Goal: Task Accomplishment & Management: Complete application form

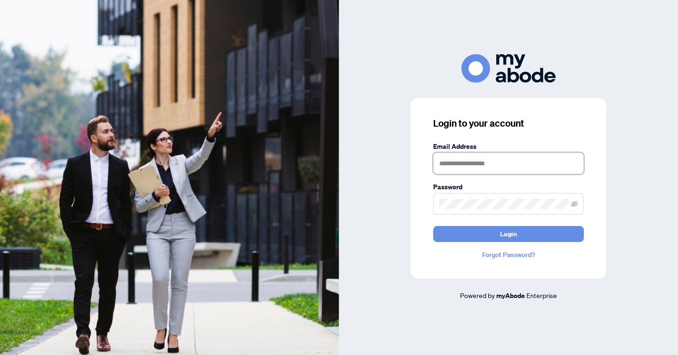
click at [477, 164] on input "text" at bounding box center [508, 164] width 151 height 22
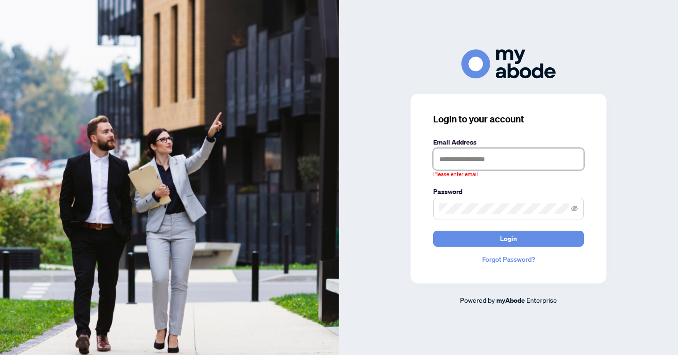
type input "**********"
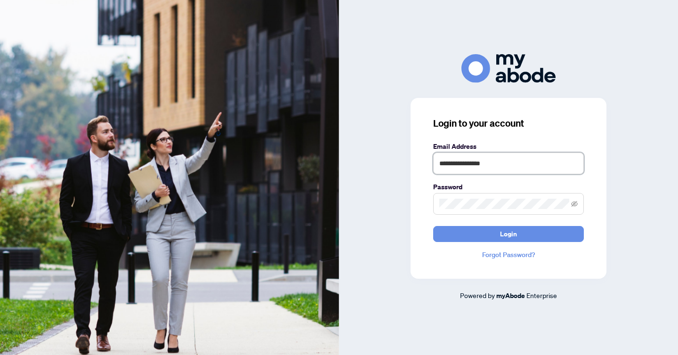
click at [433, 226] on button "Login" at bounding box center [508, 234] width 151 height 16
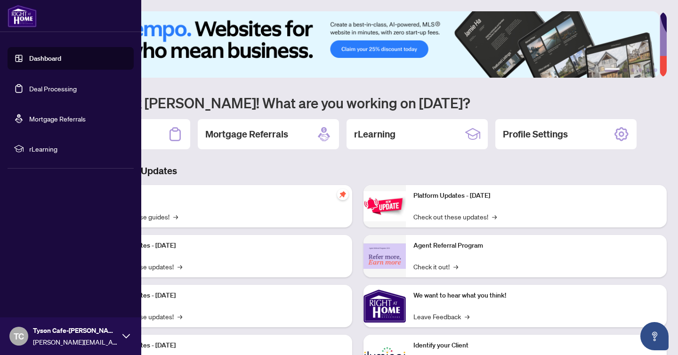
click at [61, 58] on link "Dashboard" at bounding box center [45, 58] width 32 height 8
click at [56, 89] on link "Deal Processing" at bounding box center [53, 88] width 48 height 8
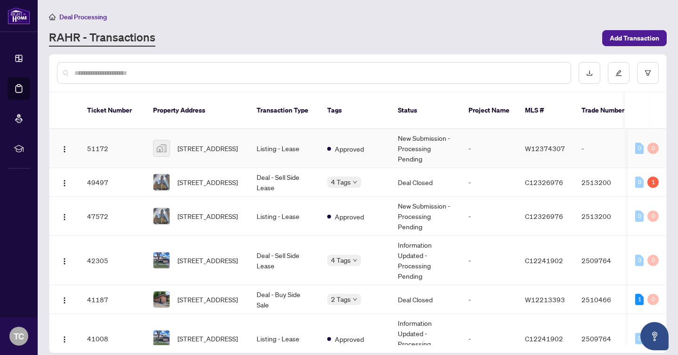
click at [151, 151] on td "[STREET_ADDRESS]" at bounding box center [198, 148] width 104 height 39
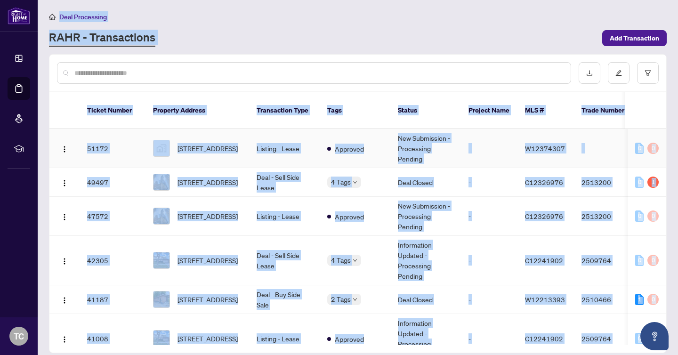
click at [151, 151] on main "Deal Processing [PERSON_NAME] - Transactions Add Transaction Ticket Number Prop…" at bounding box center [358, 177] width 641 height 355
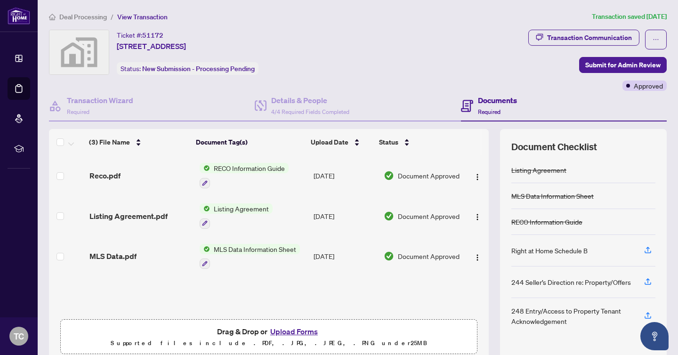
click at [407, 65] on div "Ticket #: 51172 [STREET_ADDRESS] Status: New Submission - Processing Pending" at bounding box center [287, 52] width 476 height 45
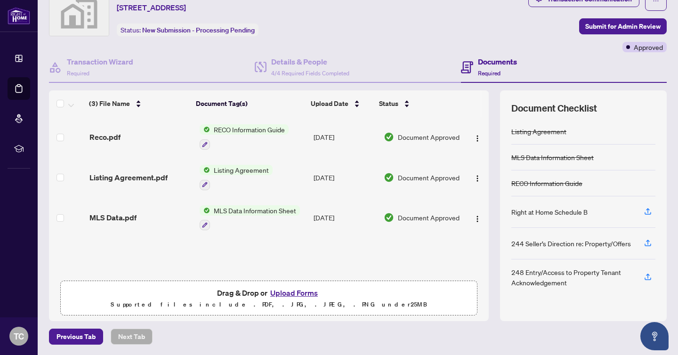
click at [286, 297] on button "Upload Forms" at bounding box center [294, 293] width 53 height 12
click at [59, 68] on icon at bounding box center [55, 67] width 13 height 13
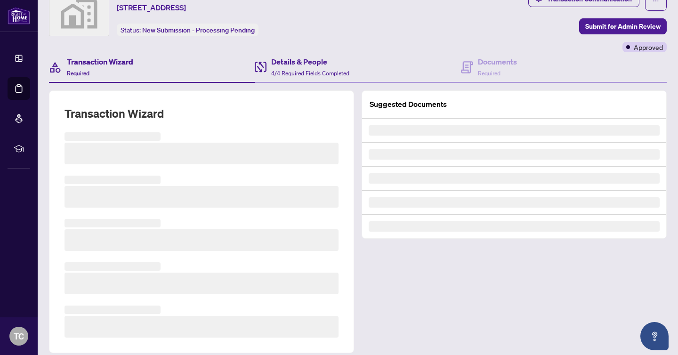
scroll to position [19, 0]
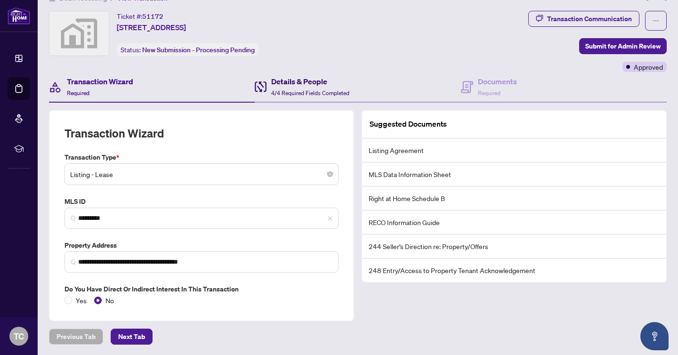
click at [314, 89] on span "4/4 Required Fields Completed" at bounding box center [310, 92] width 78 height 7
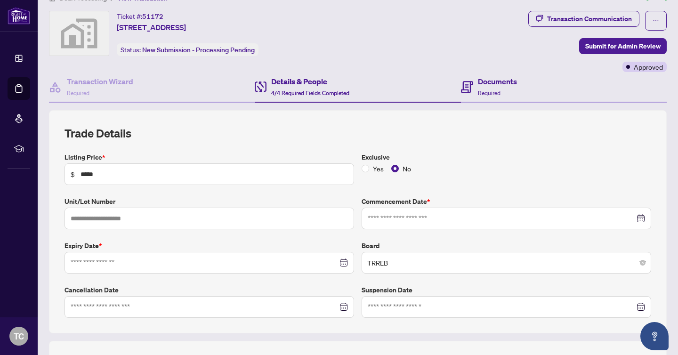
type input "**********"
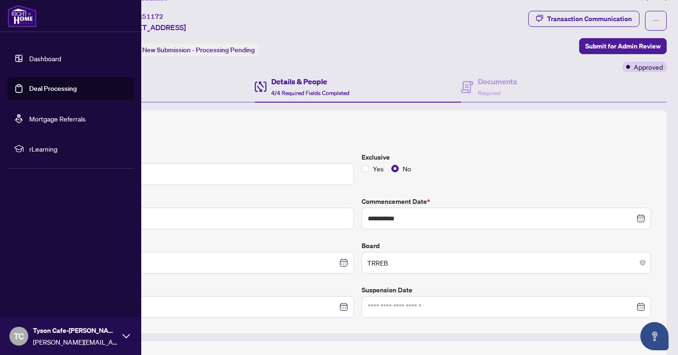
click at [60, 93] on link "Deal Processing" at bounding box center [53, 88] width 48 height 8
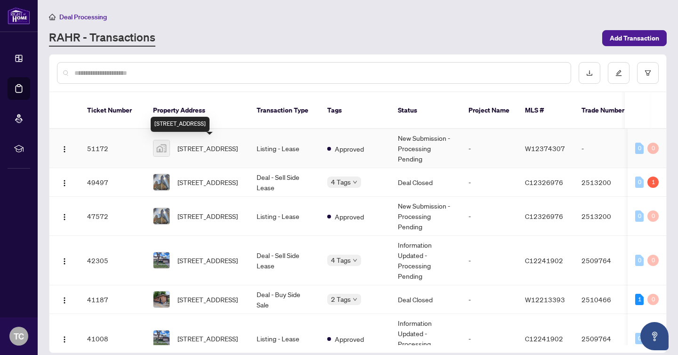
click at [208, 152] on span "[STREET_ADDRESS]" at bounding box center [208, 148] width 60 height 10
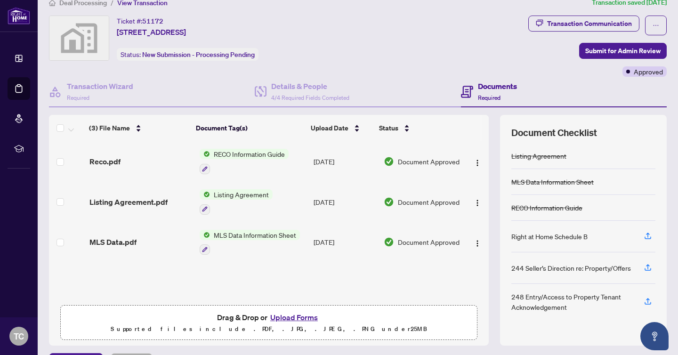
scroll to position [39, 0]
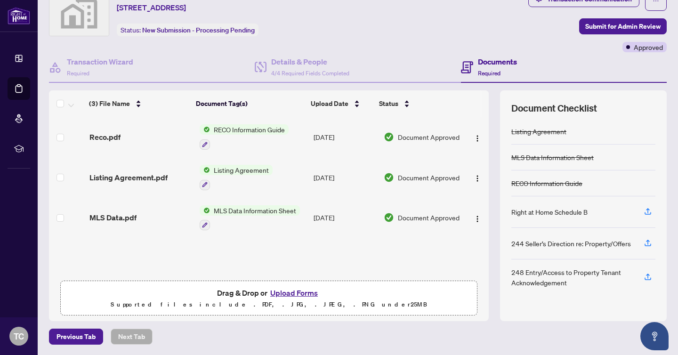
click at [300, 294] on button "Upload Forms" at bounding box center [294, 293] width 53 height 12
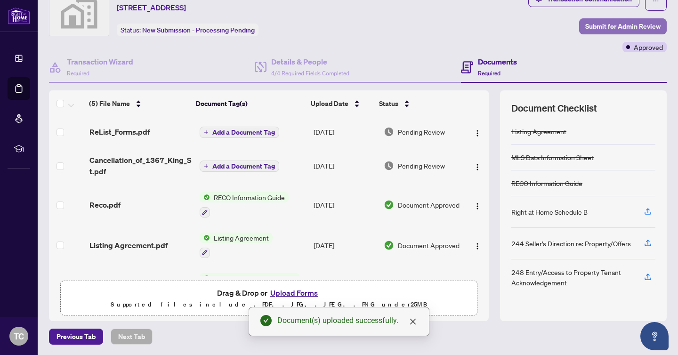
click at [616, 24] on span "Submit for Admin Review" at bounding box center [622, 26] width 75 height 15
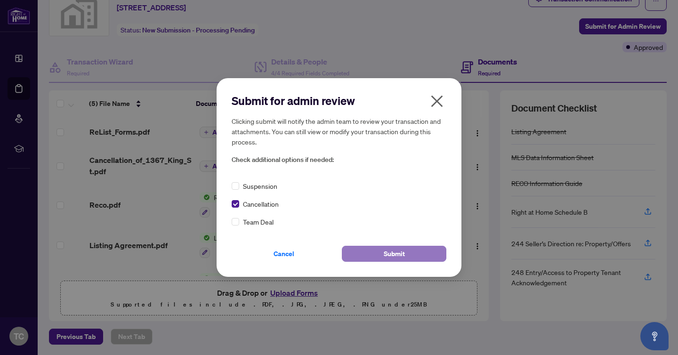
click at [418, 249] on button "Submit" at bounding box center [394, 254] width 105 height 16
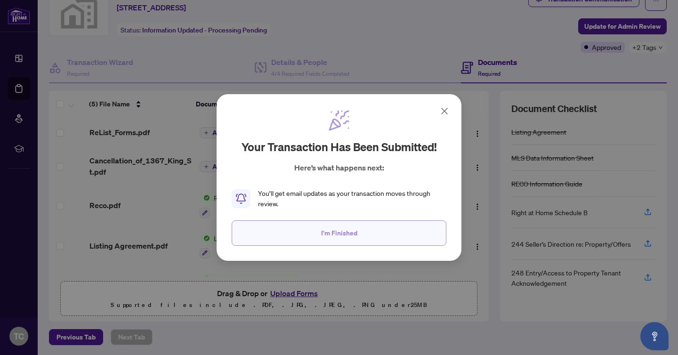
click at [416, 235] on button "I'm Finished" at bounding box center [339, 232] width 215 height 25
